Goal: Share content

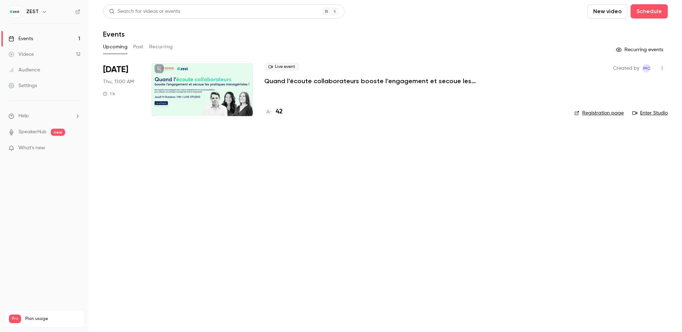
click at [212, 98] on div at bounding box center [202, 89] width 101 height 57
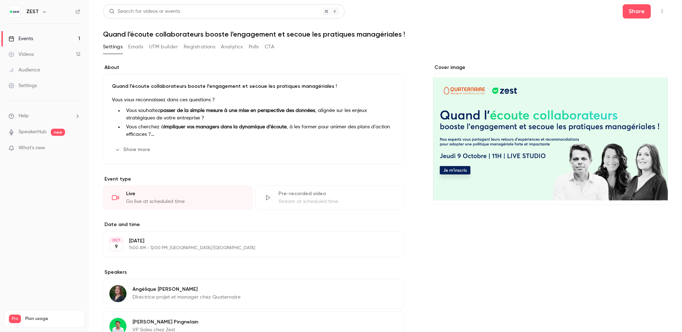
scroll to position [118, 0]
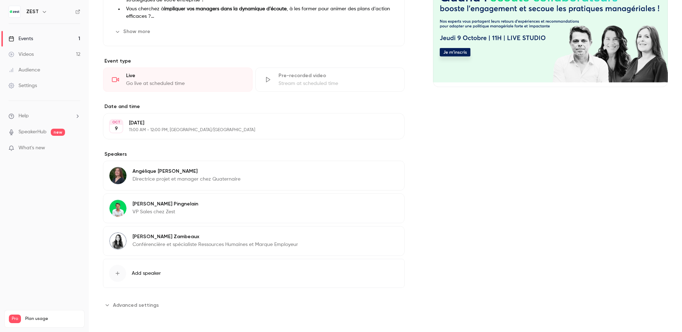
click at [199, 172] on p "[PERSON_NAME]" at bounding box center [186, 171] width 108 height 7
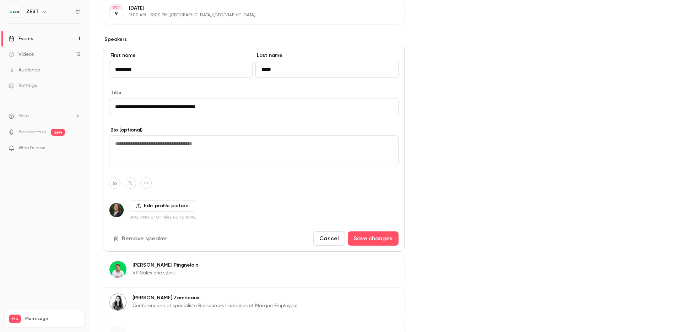
scroll to position [224, 0]
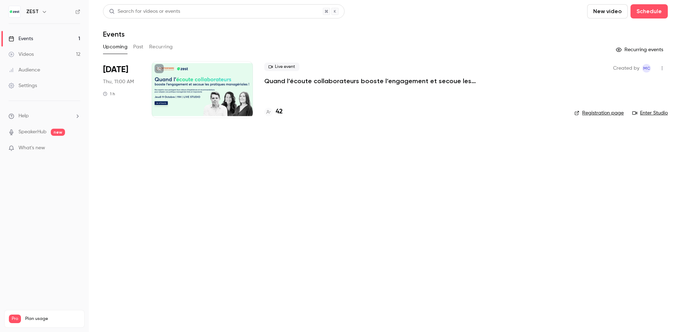
click at [298, 68] on span "Live event" at bounding box center [281, 66] width 35 height 9
click at [193, 88] on div at bounding box center [202, 89] width 101 height 57
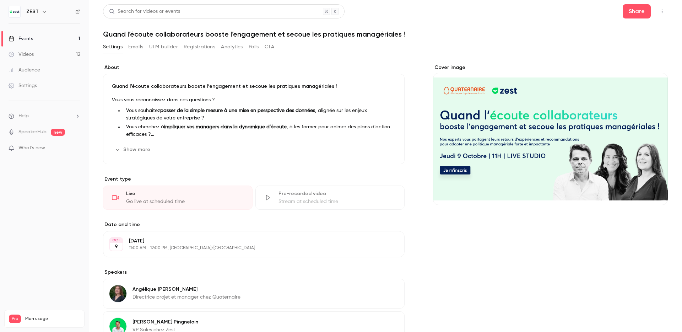
click at [157, 34] on h1 "Quand l’écoute collaborateurs booste l’engagement et secoue les pratiques manag…" at bounding box center [385, 34] width 565 height 9
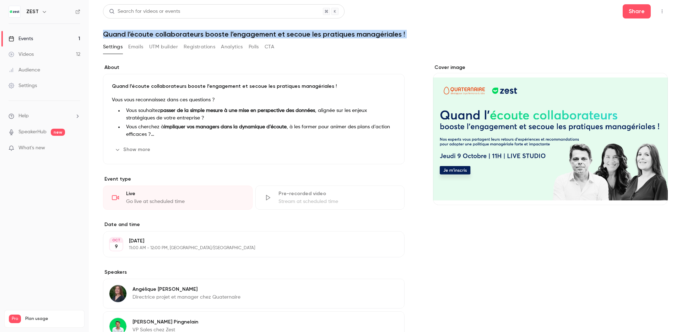
click at [157, 34] on h1 "Quand l’écoute collaborateurs booste l’engagement et secoue les pratiques manag…" at bounding box center [385, 34] width 565 height 9
copy div "Quand l’écoute collaborateurs booste l’engagement et secoue les pratiques manag…"
click at [34, 61] on link "Videos 12" at bounding box center [44, 55] width 89 height 16
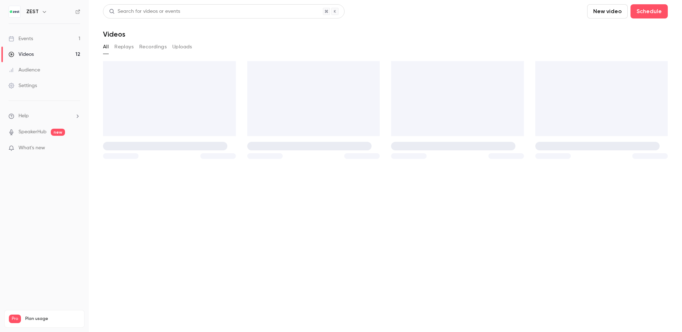
click at [33, 48] on link "Videos 12" at bounding box center [44, 55] width 89 height 16
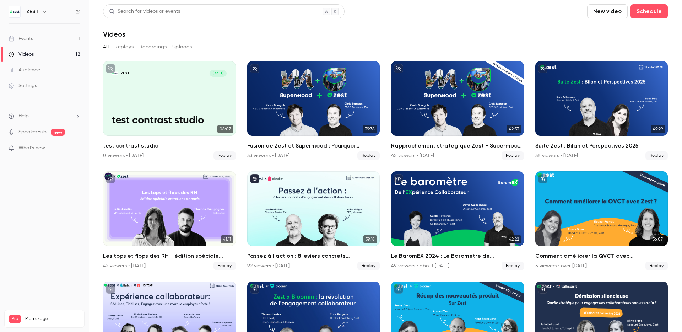
click at [38, 37] on link "Events 1" at bounding box center [44, 39] width 89 height 16
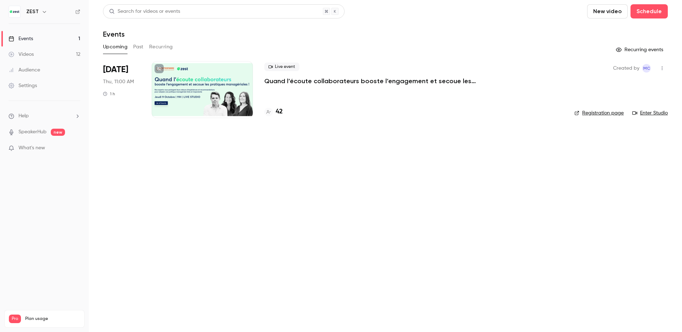
click at [164, 75] on div at bounding box center [202, 89] width 101 height 57
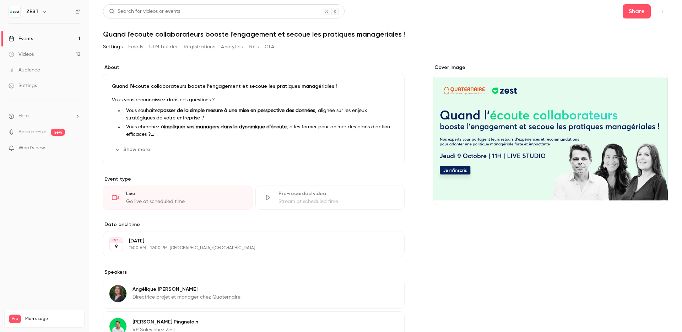
click at [195, 46] on button "Registrations" at bounding box center [200, 46] width 32 height 11
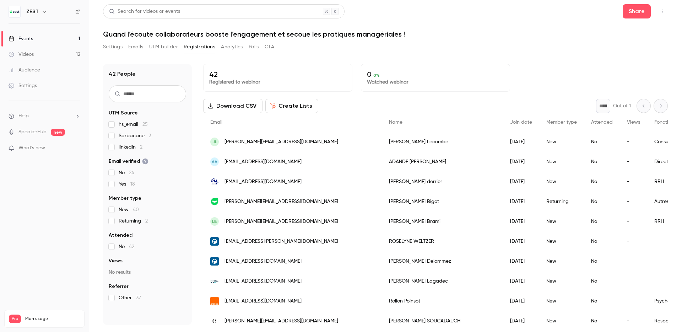
click at [130, 125] on span "hs_email 25" at bounding box center [133, 124] width 29 height 7
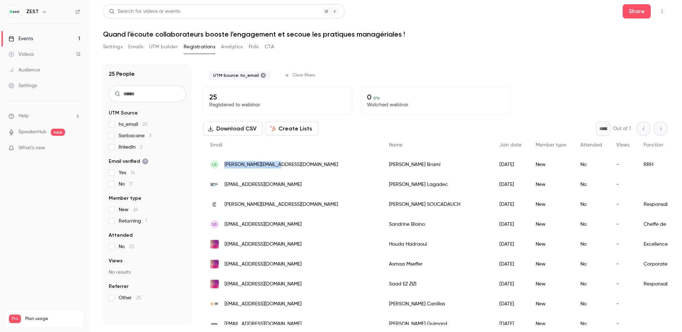
drag, startPoint x: 299, startPoint y: 164, endPoint x: 224, endPoint y: 163, distance: 74.2
click at [224, 163] on div "LB laura@wenes-group.com" at bounding box center [292, 164] width 179 height 20
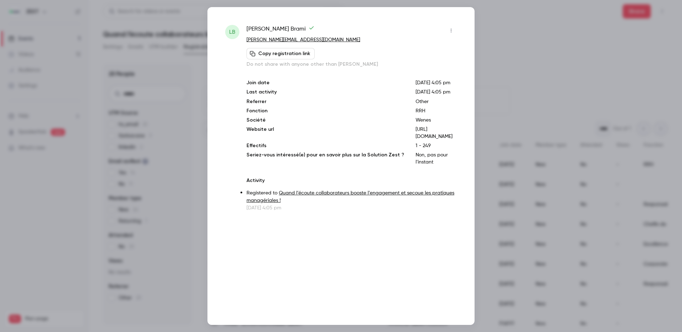
copy span "laura@wenes-group.com"
drag, startPoint x: 311, startPoint y: 37, endPoint x: 243, endPoint y: 37, distance: 68.2
click at [243, 37] on div "LB Laura Brami laura@wenes-group.com Copy registration link Do not share with a…" at bounding box center [341, 118] width 232 height 186
copy link "laura@wenes-group.com"
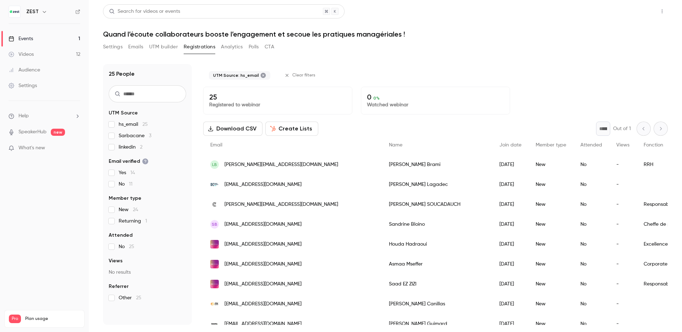
click at [639, 13] on button "Share" at bounding box center [636, 11] width 28 height 14
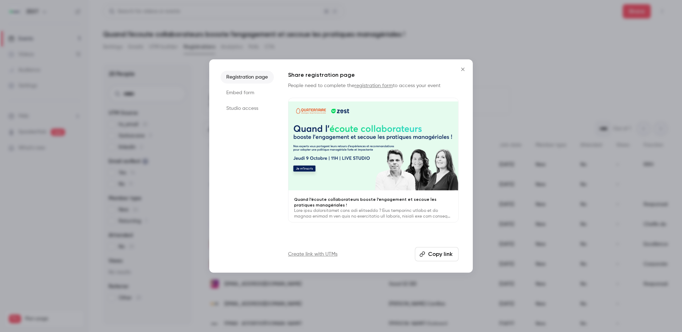
click at [434, 252] on button "Copy link" at bounding box center [437, 254] width 44 height 14
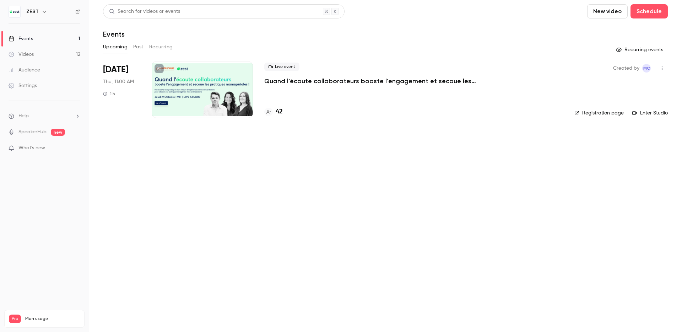
click at [33, 55] on div "Videos" at bounding box center [21, 54] width 25 height 7
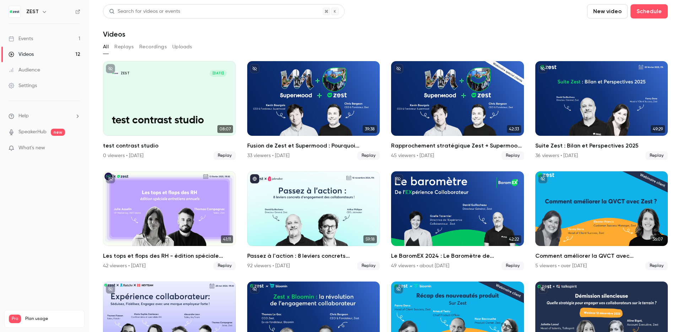
click at [40, 25] on ul "Events 1 Videos 12 Audience Settings" at bounding box center [44, 62] width 89 height 77
click at [40, 33] on link "Events 1" at bounding box center [44, 39] width 89 height 16
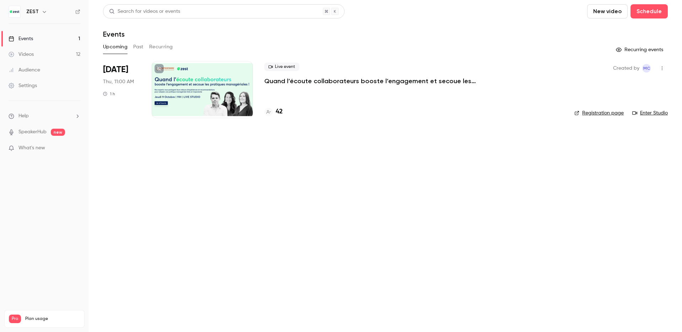
click at [323, 86] on div "Live event Quand l’écoute collaborateurs booste l’engagement et secoue les prat…" at bounding box center [413, 89] width 299 height 57
click at [323, 83] on p "Quand l’écoute collaborateurs booste l’engagement et secoue les pratiques manag…" at bounding box center [370, 81] width 213 height 9
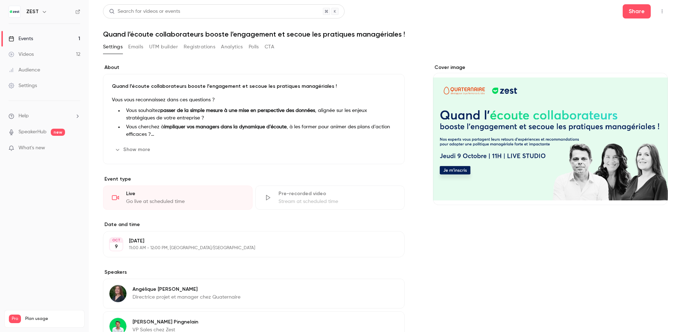
click at [228, 28] on header "Search for videos or events Share Quand l’écoute collaborateurs booste l’engage…" at bounding box center [385, 21] width 565 height 34
click at [223, 40] on div "Search for videos or events Share Quand l’écoute collaborateurs booste l’engage…" at bounding box center [385, 224] width 565 height 441
click at [224, 34] on h1 "Quand l’écoute collaborateurs booste l’engagement et secoue les pratiques manag…" at bounding box center [385, 34] width 565 height 9
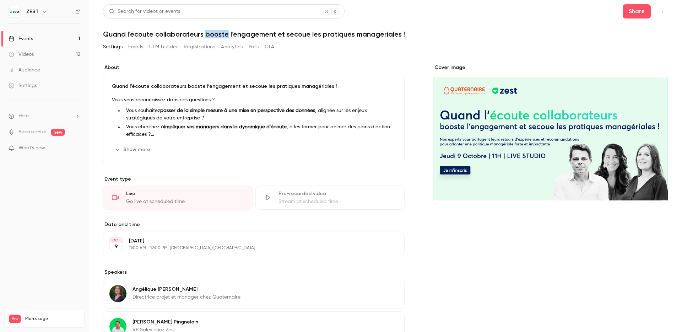
click at [224, 34] on h1 "Quand l’écoute collaborateurs booste l’engagement et secoue les pratiques manag…" at bounding box center [385, 34] width 565 height 9
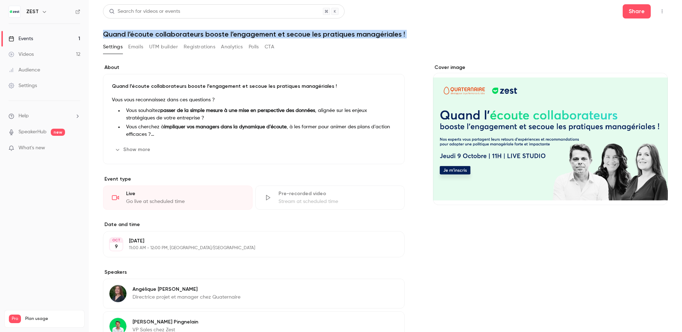
click at [224, 34] on h1 "Quand l’écoute collaborateurs booste l’engagement et secoue les pratiques manag…" at bounding box center [385, 34] width 565 height 9
copy div "Quand l’écoute collaborateurs booste l’engagement et secoue les pratiques manag…"
click at [637, 11] on button "Share" at bounding box center [636, 11] width 28 height 14
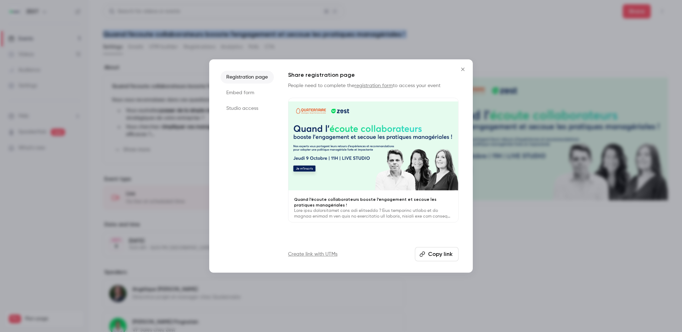
click at [441, 254] on button "Copy link" at bounding box center [437, 254] width 44 height 14
